Goal: Task Accomplishment & Management: Manage account settings

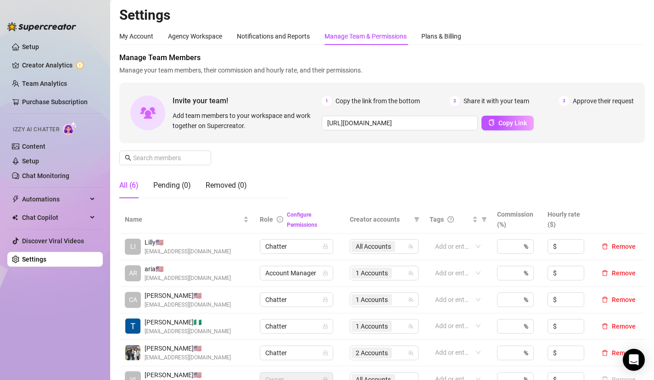
click at [470, 35] on div "My Account Agency Workspace Notifications and Reports Manage Team & Permissions…" at bounding box center [382, 36] width 526 height 17
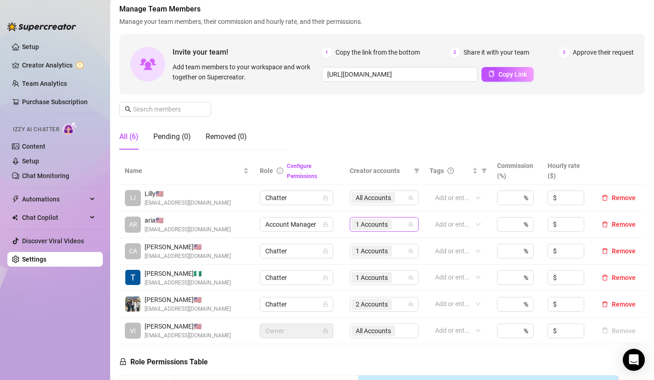
click at [398, 224] on div "1 Accounts" at bounding box center [380, 224] width 56 height 13
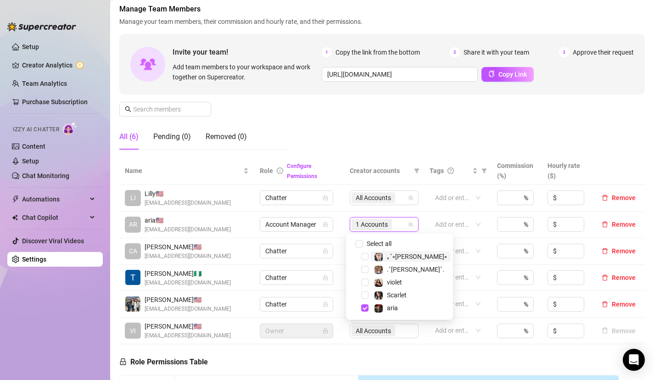
click at [408, 225] on icon "team" at bounding box center [411, 225] width 6 height 6
click at [365, 295] on span "Select tree node" at bounding box center [364, 294] width 7 height 7
click at [366, 269] on span "Select tree node" at bounding box center [364, 269] width 7 height 7
click at [365, 258] on span "Select tree node" at bounding box center [364, 256] width 7 height 7
click at [323, 224] on icon "lock" at bounding box center [326, 225] width 6 height 6
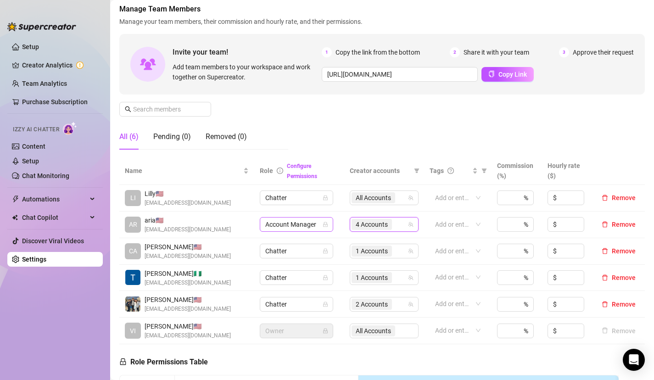
click at [325, 226] on icon "lock" at bounding box center [326, 225] width 6 height 6
click at [303, 226] on span "Account Manager" at bounding box center [296, 225] width 62 height 14
click at [316, 136] on div "Manage Team Members Manage your team members, their commission and hourly rate,…" at bounding box center [382, 80] width 526 height 153
